Goal: Transaction & Acquisition: Purchase product/service

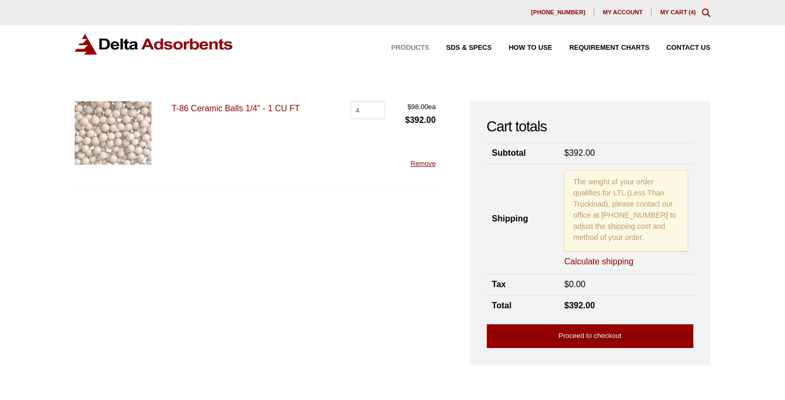
click at [393, 47] on span "Products" at bounding box center [410, 47] width 38 height 7
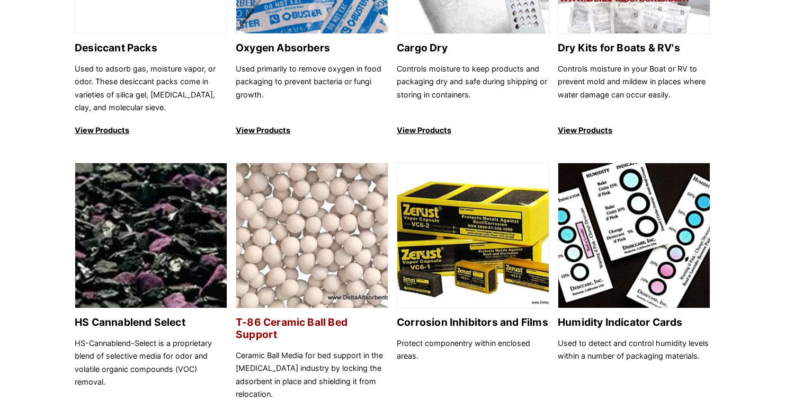
scroll to position [794, 0]
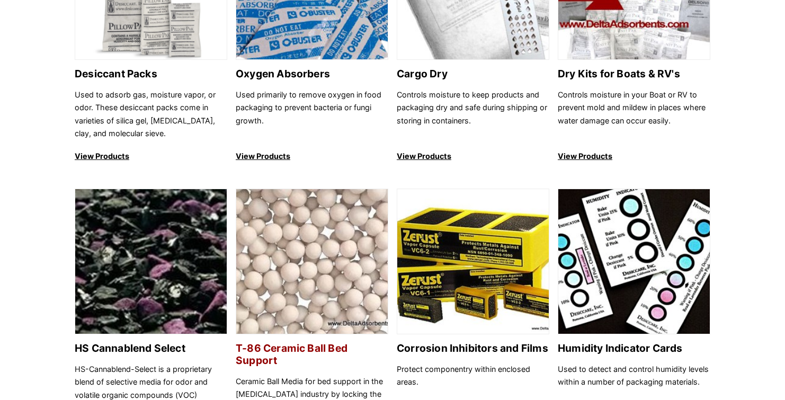
click at [308, 237] on img at bounding box center [311, 262] width 151 height 146
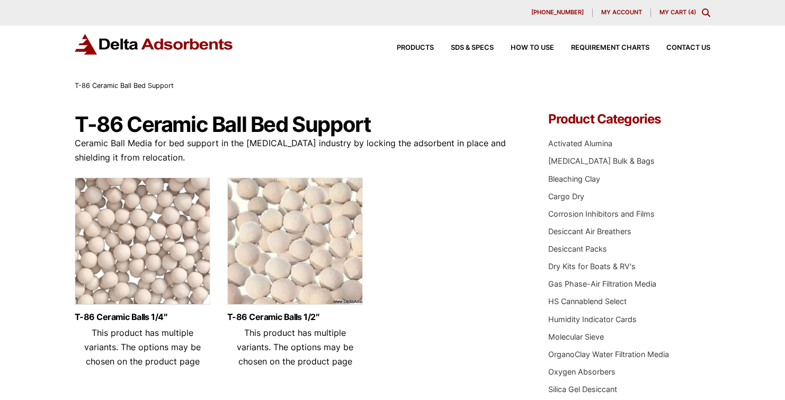
click at [118, 248] on img at bounding box center [143, 243] width 136 height 132
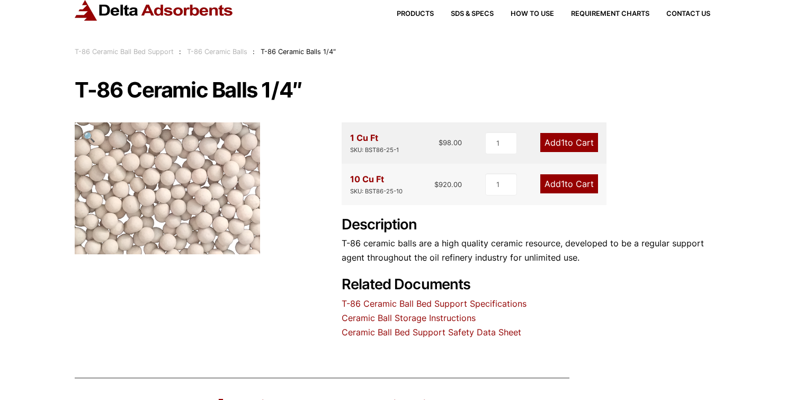
scroll to position [53, 0]
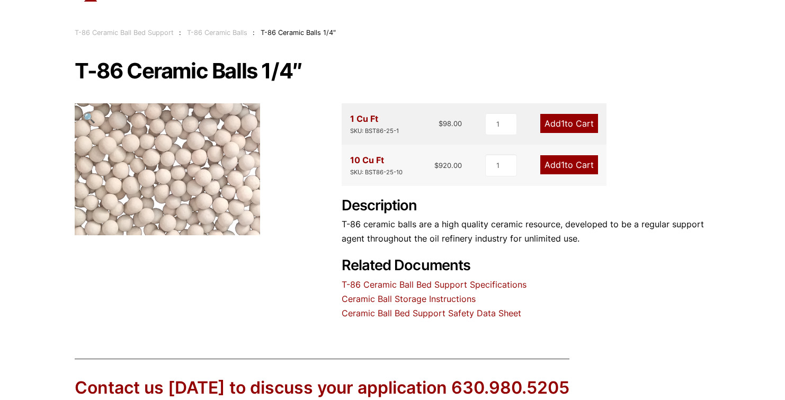
click at [715, 121] on div "Our website has detected that you are using an outdated browser that will preve…" at bounding box center [392, 261] width 785 height 629
click at [507, 128] on input "1" at bounding box center [501, 124] width 32 height 22
click at [511, 119] on input "2" at bounding box center [501, 124] width 32 height 22
click at [511, 119] on input "3" at bounding box center [500, 124] width 32 height 22
click at [511, 119] on input "4" at bounding box center [500, 124] width 32 height 22
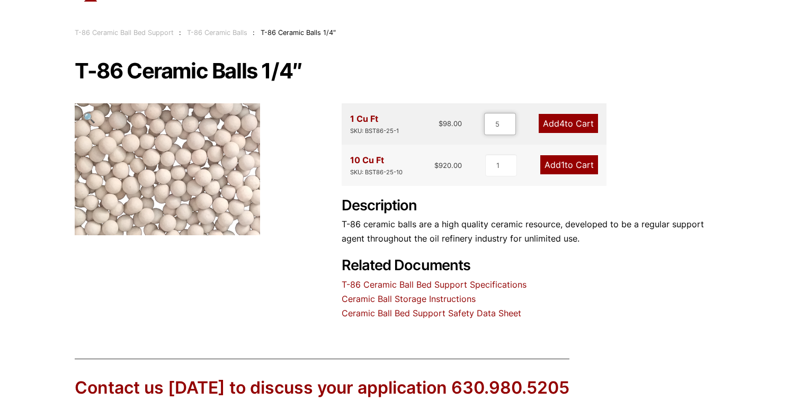
type input "5"
click at [511, 119] on input "5" at bounding box center [500, 124] width 32 height 22
click at [567, 124] on link "Add 5 to Cart" at bounding box center [567, 123] width 59 height 19
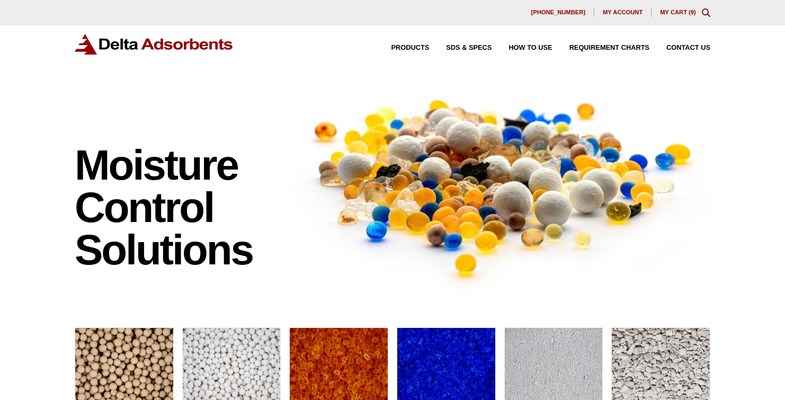
click at [675, 11] on link "My Cart ( 9 )" at bounding box center [678, 12] width 36 height 6
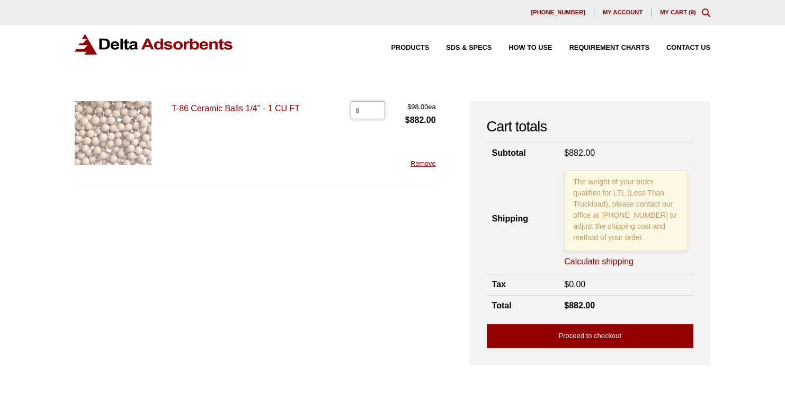
click at [375, 113] on input "8" at bounding box center [367, 110] width 34 height 18
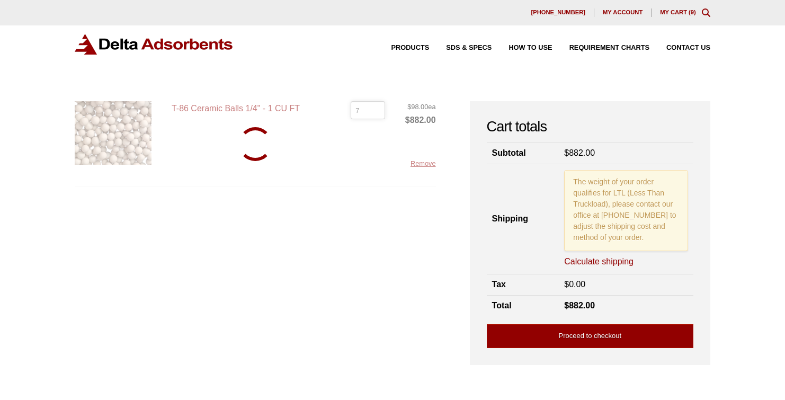
click at [375, 113] on input "7" at bounding box center [367, 110] width 34 height 18
click at [375, 113] on input "6" at bounding box center [367, 110] width 34 height 18
type input "5"
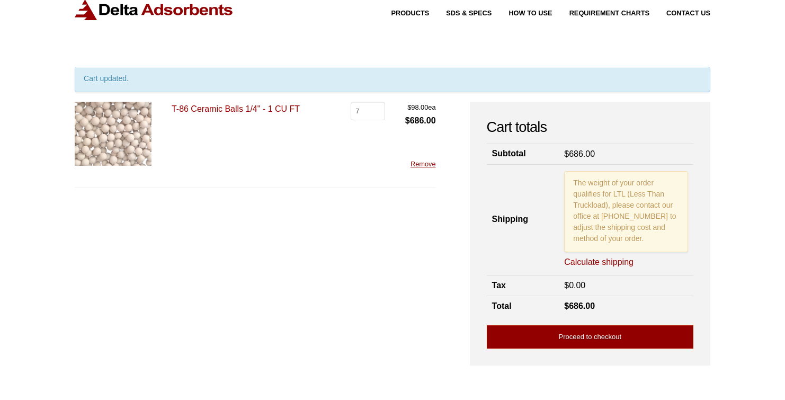
scroll to position [53, 0]
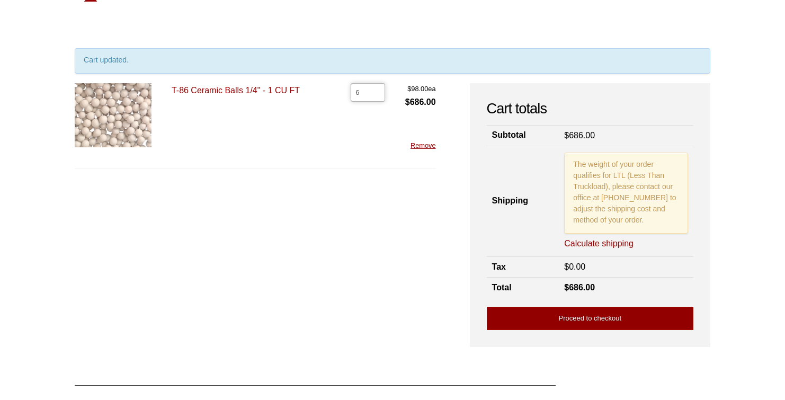
click at [376, 96] on input "6" at bounding box center [367, 92] width 34 height 18
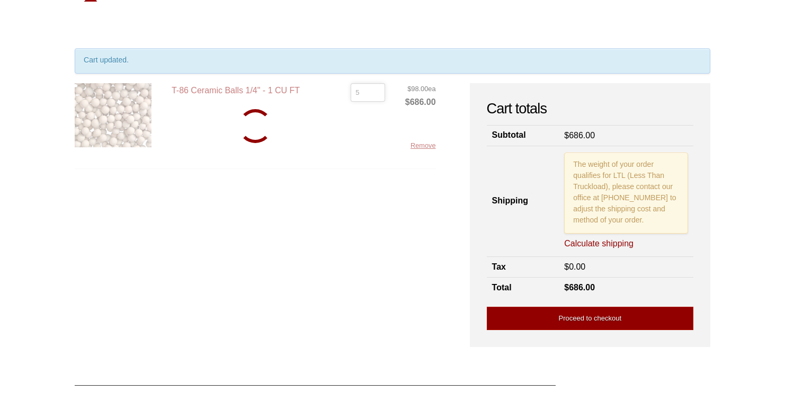
type input "5"
click at [376, 95] on input "5" at bounding box center [367, 92] width 34 height 18
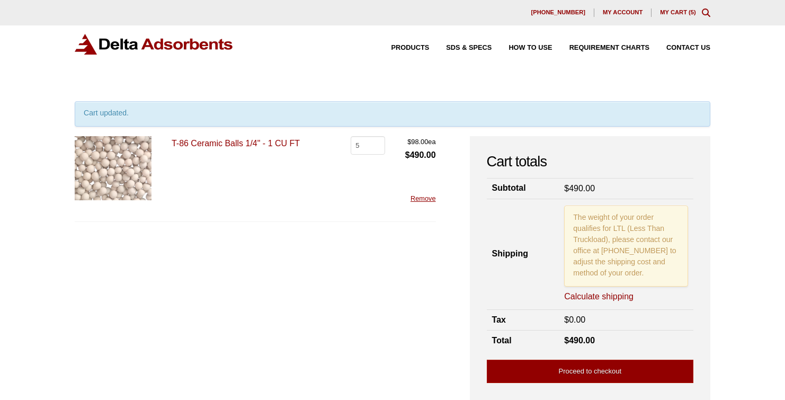
scroll to position [53, 0]
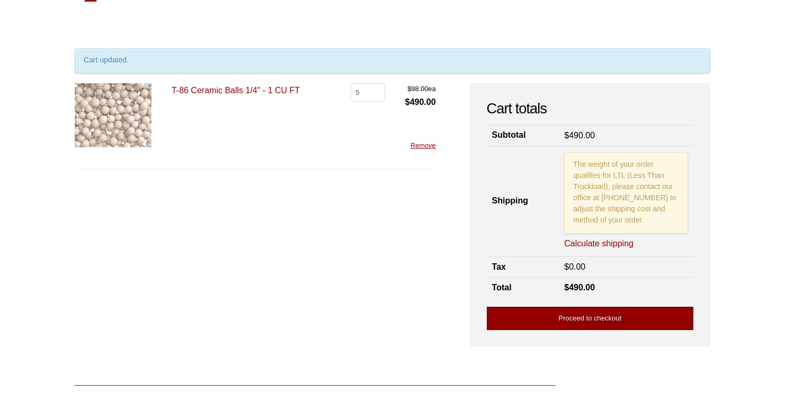
click at [590, 321] on link "Proceed to checkout" at bounding box center [590, 319] width 206 height 24
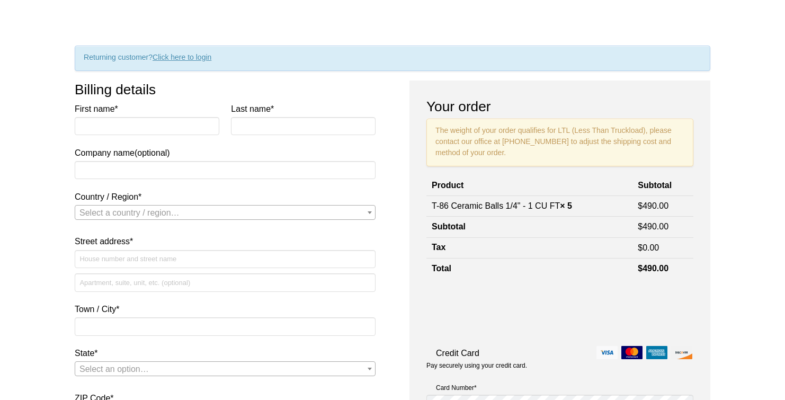
scroll to position [53, 0]
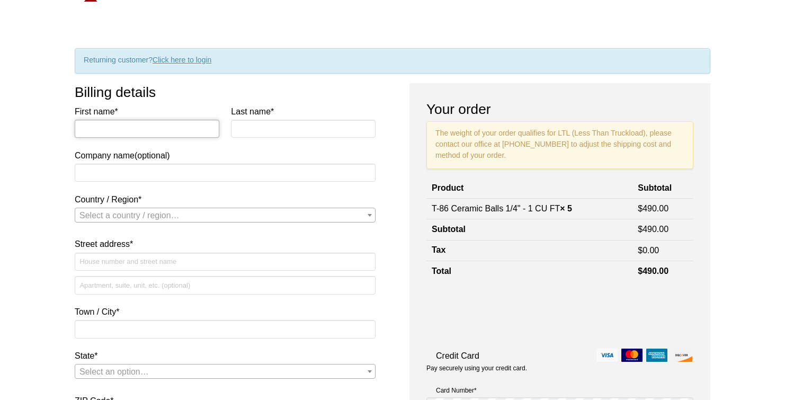
click at [138, 127] on input "First name *" at bounding box center [147, 129] width 145 height 18
type input "Amanda"
type input "Taylor"
type input "[PERSON_NAME] Industries"
select select "US"
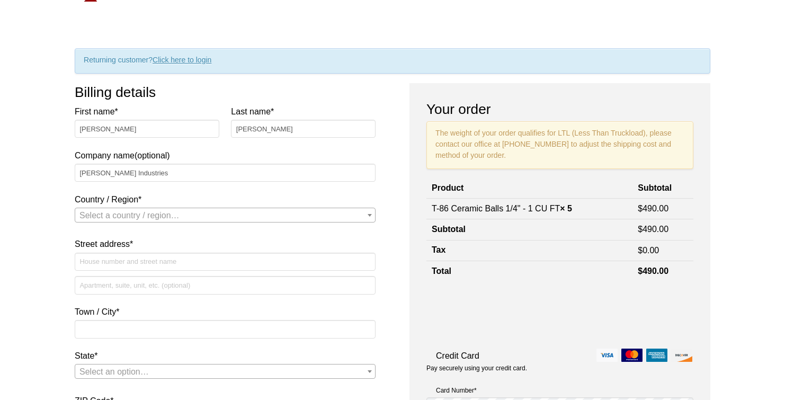
type input "[STREET_ADDRESS][PERSON_NAME]"
type input "Butler"
type input "16002"
type input "17242821060"
type input "[EMAIL_ADDRESS][DOMAIN_NAME]"
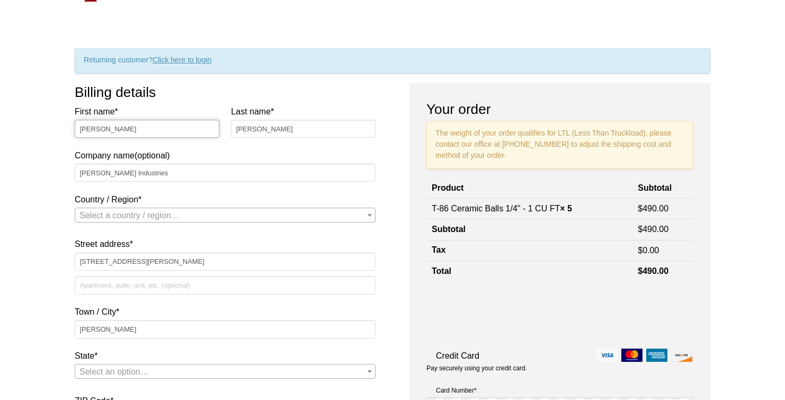
select select "US"
select select "PA"
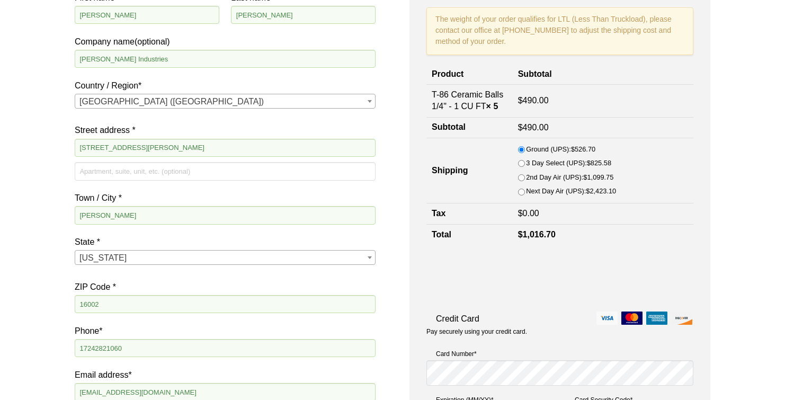
scroll to position [220, 0]
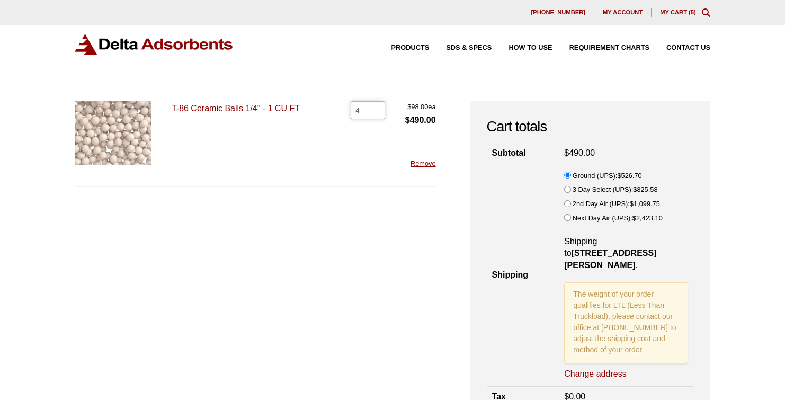
type input "4"
click at [375, 112] on input "4" at bounding box center [367, 110] width 34 height 18
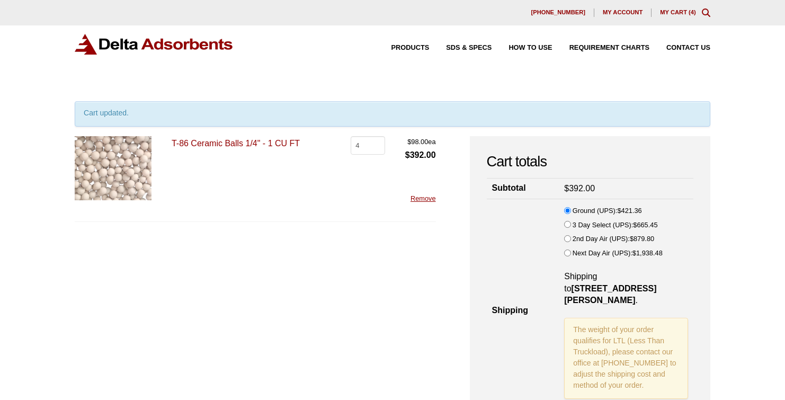
click at [566, 236] on input "2nd Day Air (UPS): $ 879.80" at bounding box center [567, 238] width 7 height 7
radio input "true"
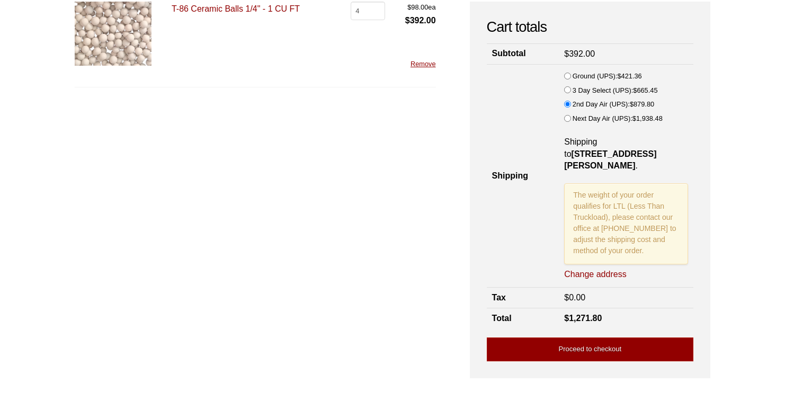
scroll to position [159, 0]
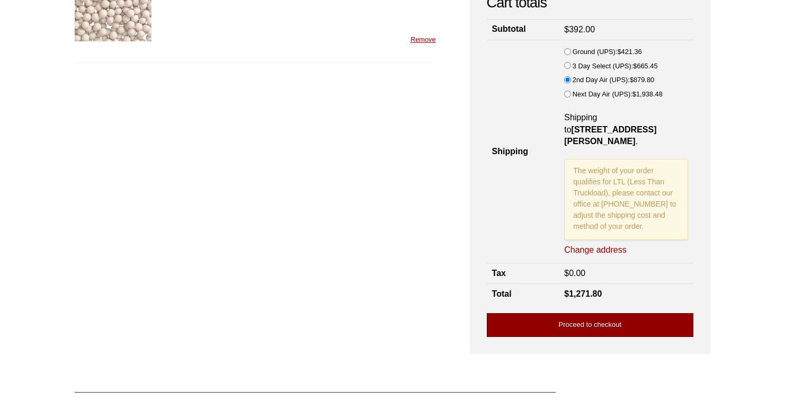
click at [578, 313] on link "Proceed to checkout" at bounding box center [590, 325] width 206 height 24
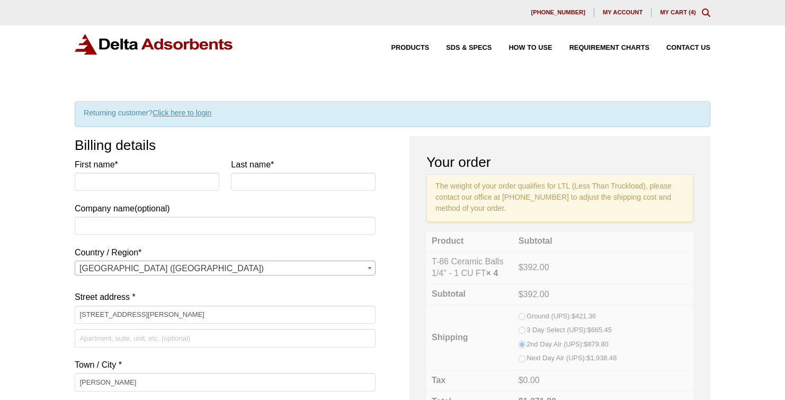
select select "PA"
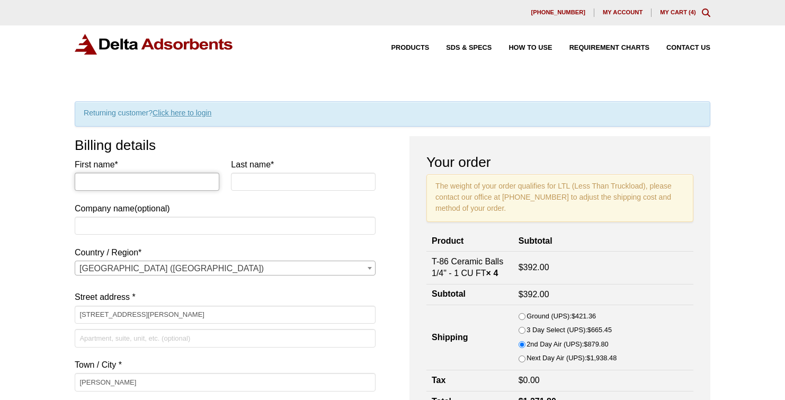
click at [129, 183] on input "First name *" at bounding box center [147, 182] width 145 height 18
type input "Amanda"
type input "Taylor"
type input "[PERSON_NAME] Industries"
type input "17242821060"
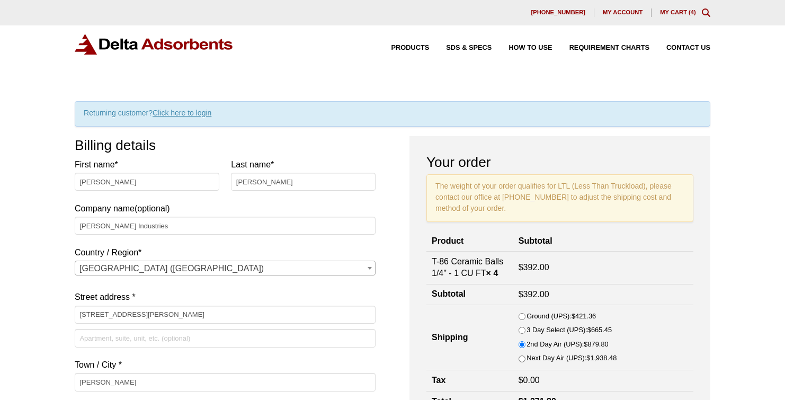
type input "[EMAIL_ADDRESS][DOMAIN_NAME]"
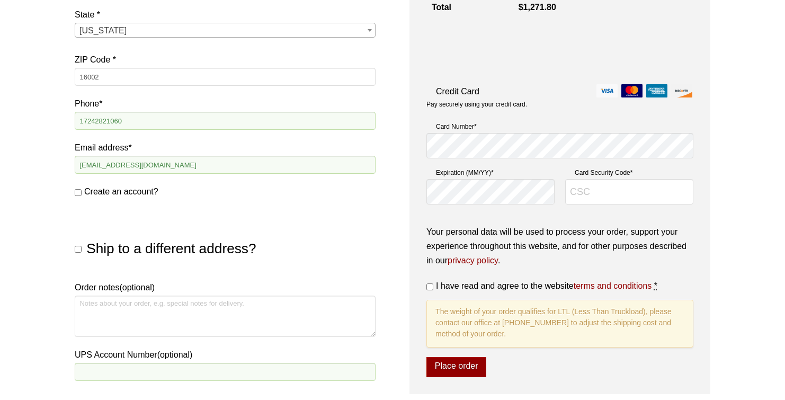
scroll to position [436, 0]
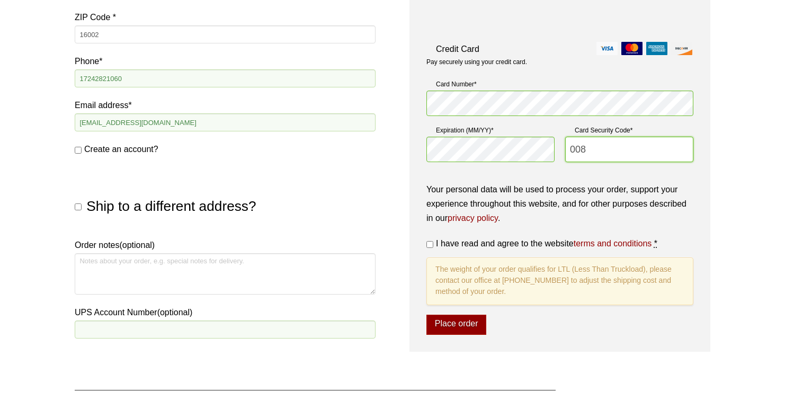
type input "008"
click at [431, 241] on input "I have read and agree to the website terms and conditions *" at bounding box center [429, 244] width 7 height 7
checkbox input "true"
click at [445, 328] on button "Place order" at bounding box center [456, 324] width 60 height 20
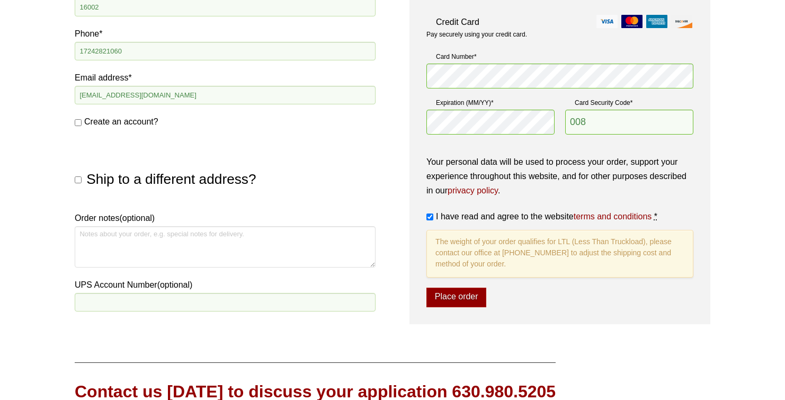
scroll to position [507, 0]
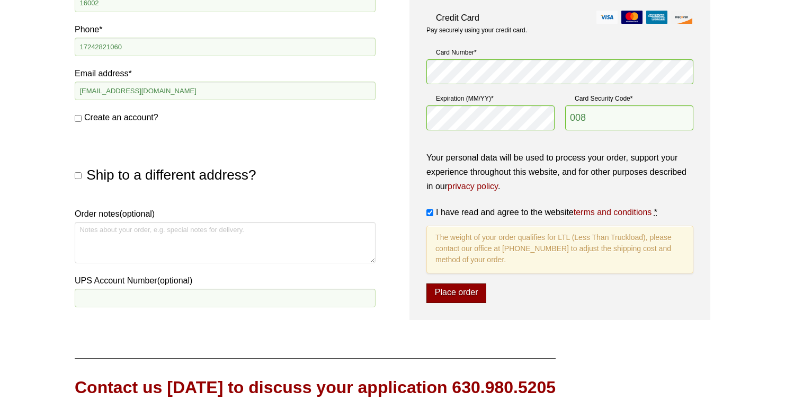
click at [450, 300] on button "Place order" at bounding box center [456, 293] width 60 height 20
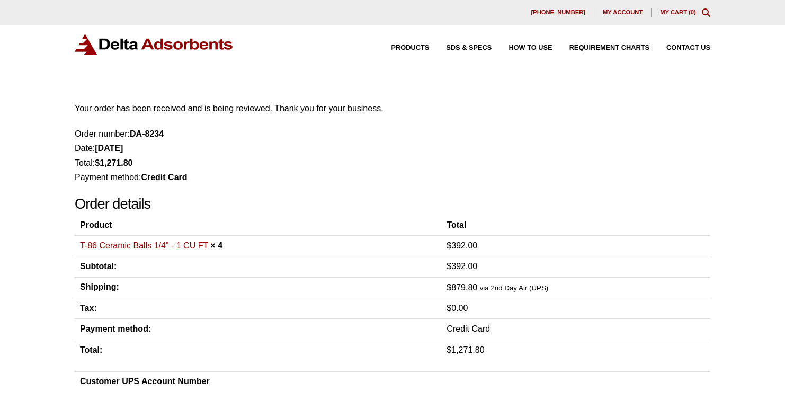
click at [611, 14] on span "My account" at bounding box center [622, 13] width 40 height 6
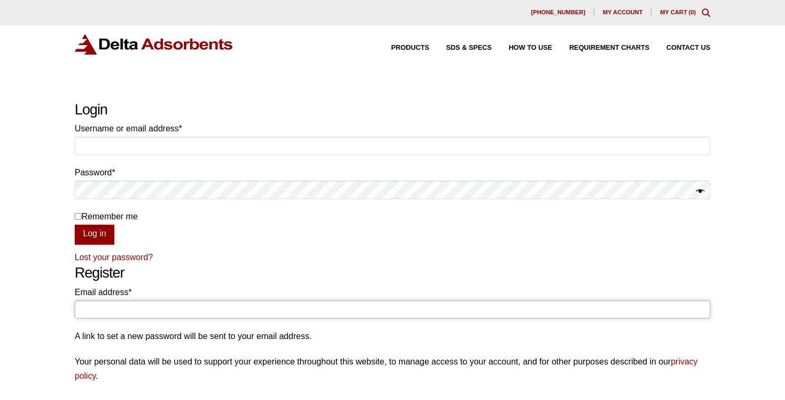
click at [113, 306] on input "Email address * Required" at bounding box center [392, 309] width 635 height 18
type input "ataylor@ervinindustries.com"
click at [288, 247] on form "Username or email address * Required Password * Required Remember me Log in Los…" at bounding box center [392, 192] width 635 height 143
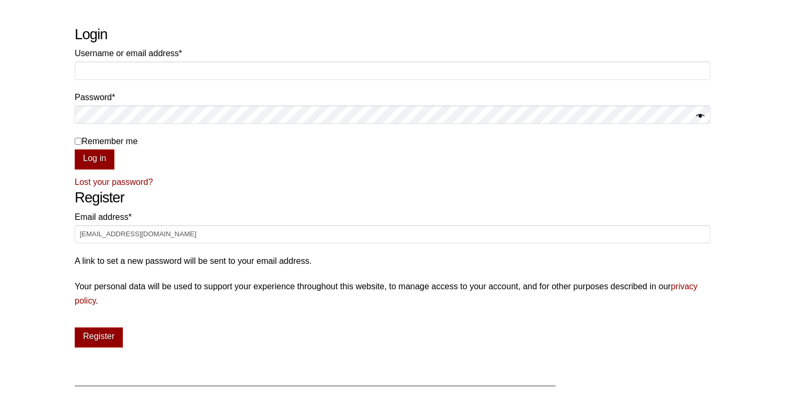
scroll to position [66, 0]
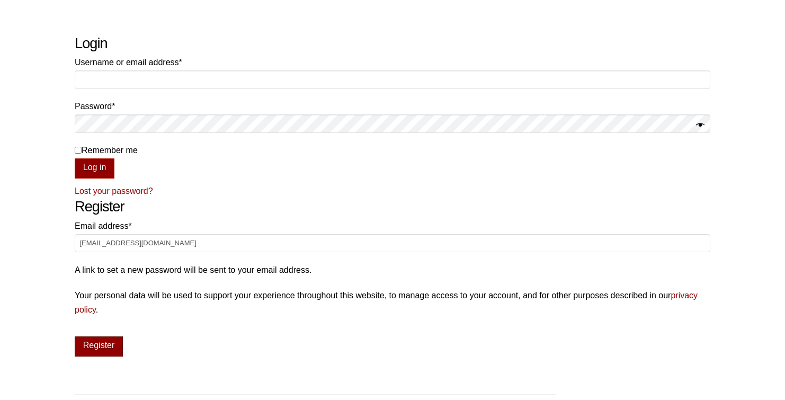
click at [98, 346] on button "Register" at bounding box center [99, 346] width 48 height 20
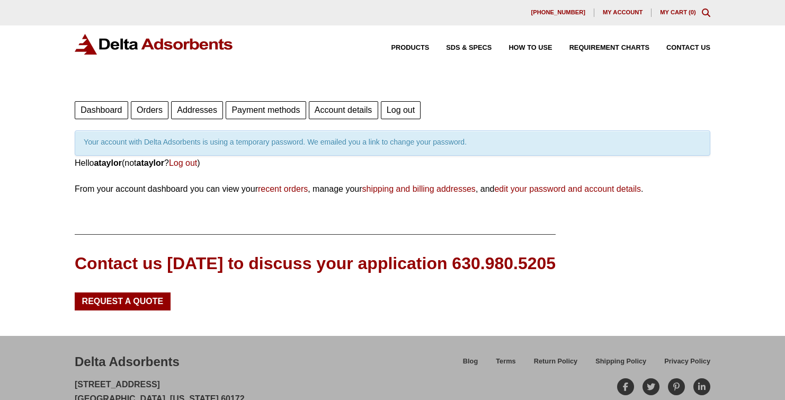
click at [256, 113] on link "Payment methods" at bounding box center [266, 110] width 80 height 18
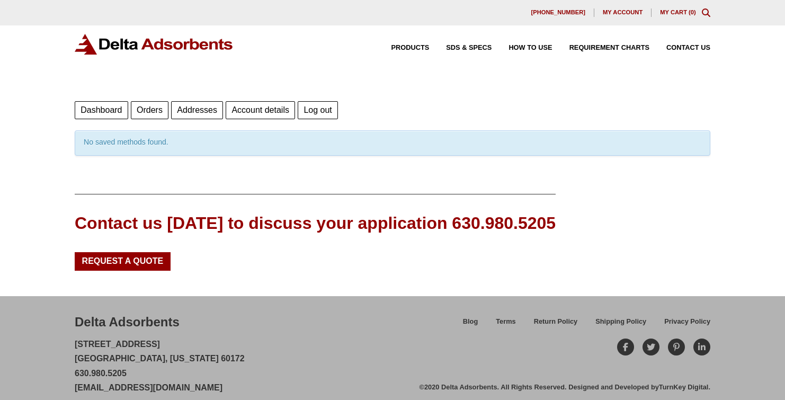
click at [151, 113] on link "Orders" at bounding box center [150, 110] width 38 height 18
click at [104, 111] on link "Dashboard" at bounding box center [101, 110] width 53 height 18
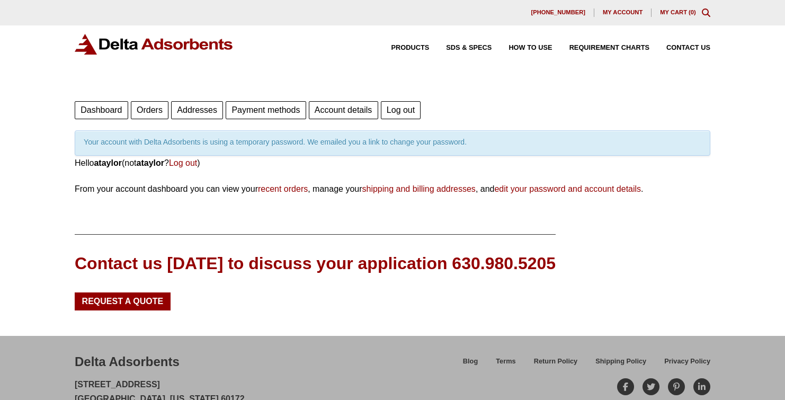
click at [622, 10] on span "My account" at bounding box center [622, 13] width 40 height 6
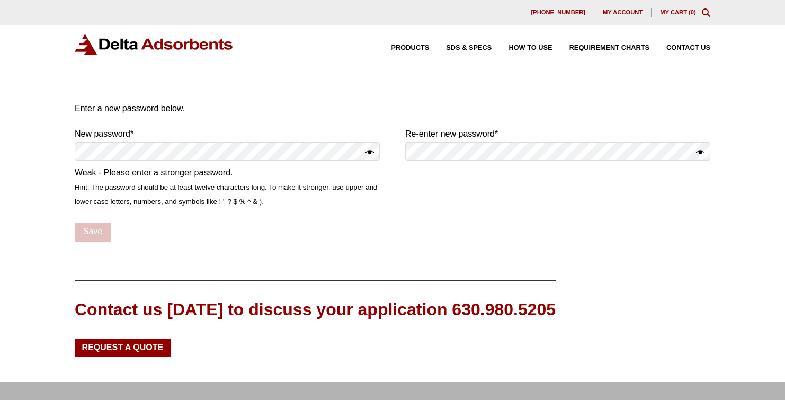
click at [371, 153] on button "Show password" at bounding box center [369, 153] width 8 height 15
click at [700, 151] on button "Show password" at bounding box center [700, 153] width 8 height 15
click at [172, 239] on p "Save" at bounding box center [392, 232] width 635 height 20
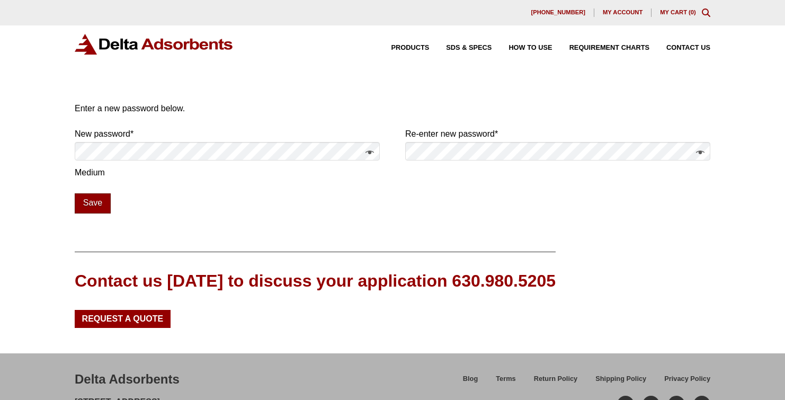
click at [93, 204] on button "Save" at bounding box center [93, 203] width 36 height 20
